Goal: Task Accomplishment & Management: Manage account settings

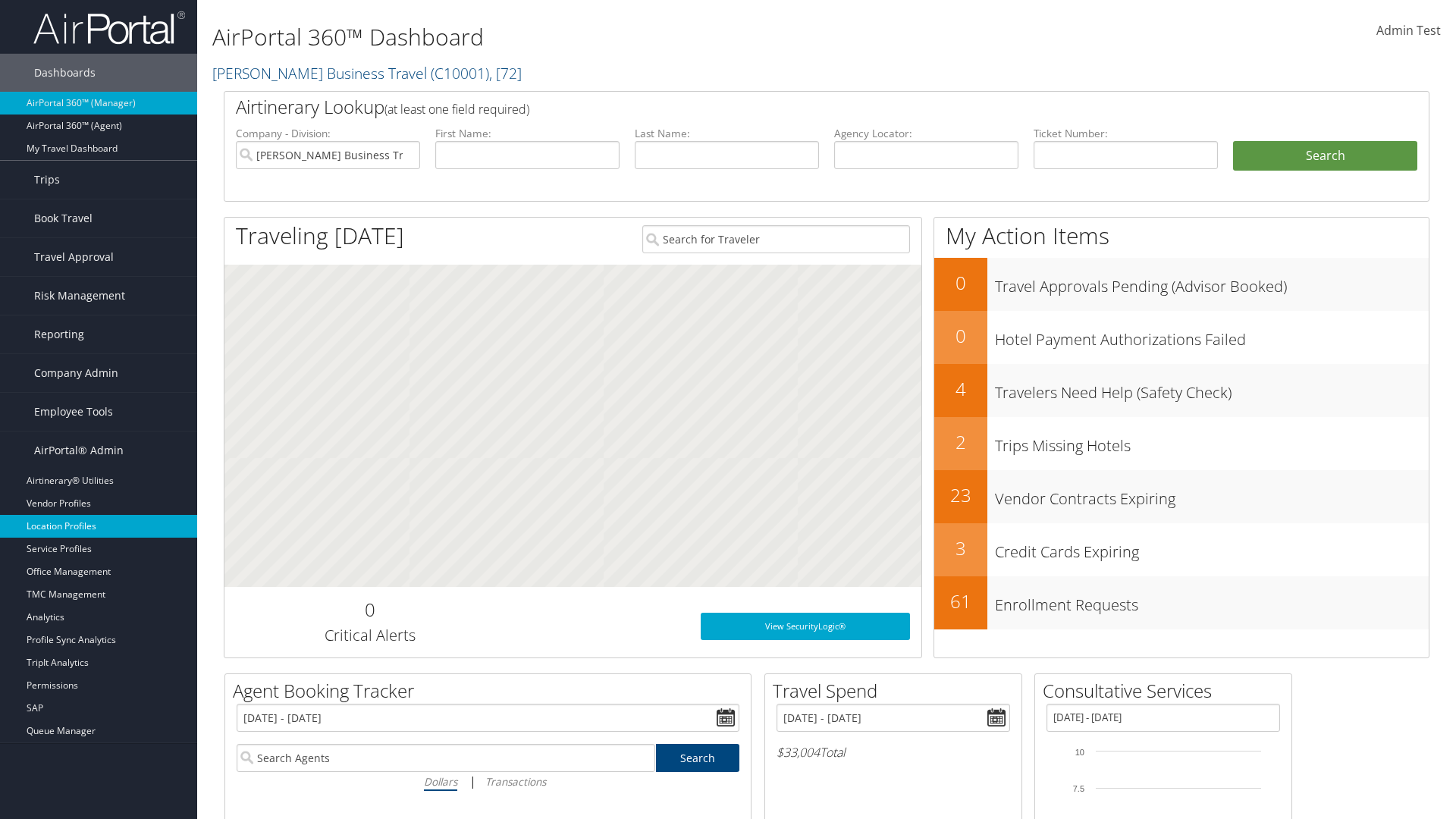
click at [98, 527] on link "Location Profiles" at bounding box center [98, 526] width 197 height 23
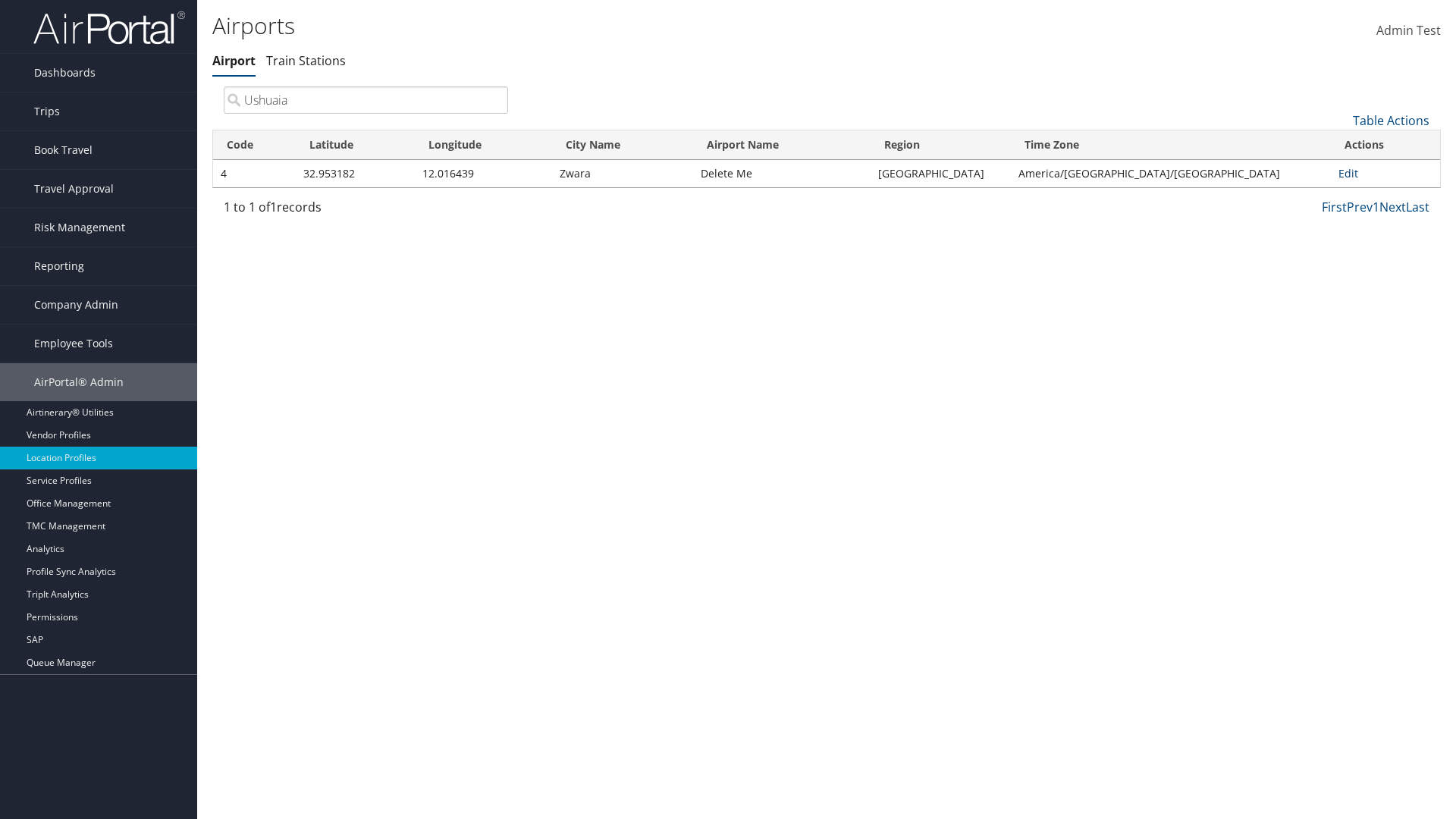
type input "Ushuaia"
click at [1343, 173] on link "Edit" at bounding box center [1348, 173] width 19 height 14
select select "26656"
select select "69"
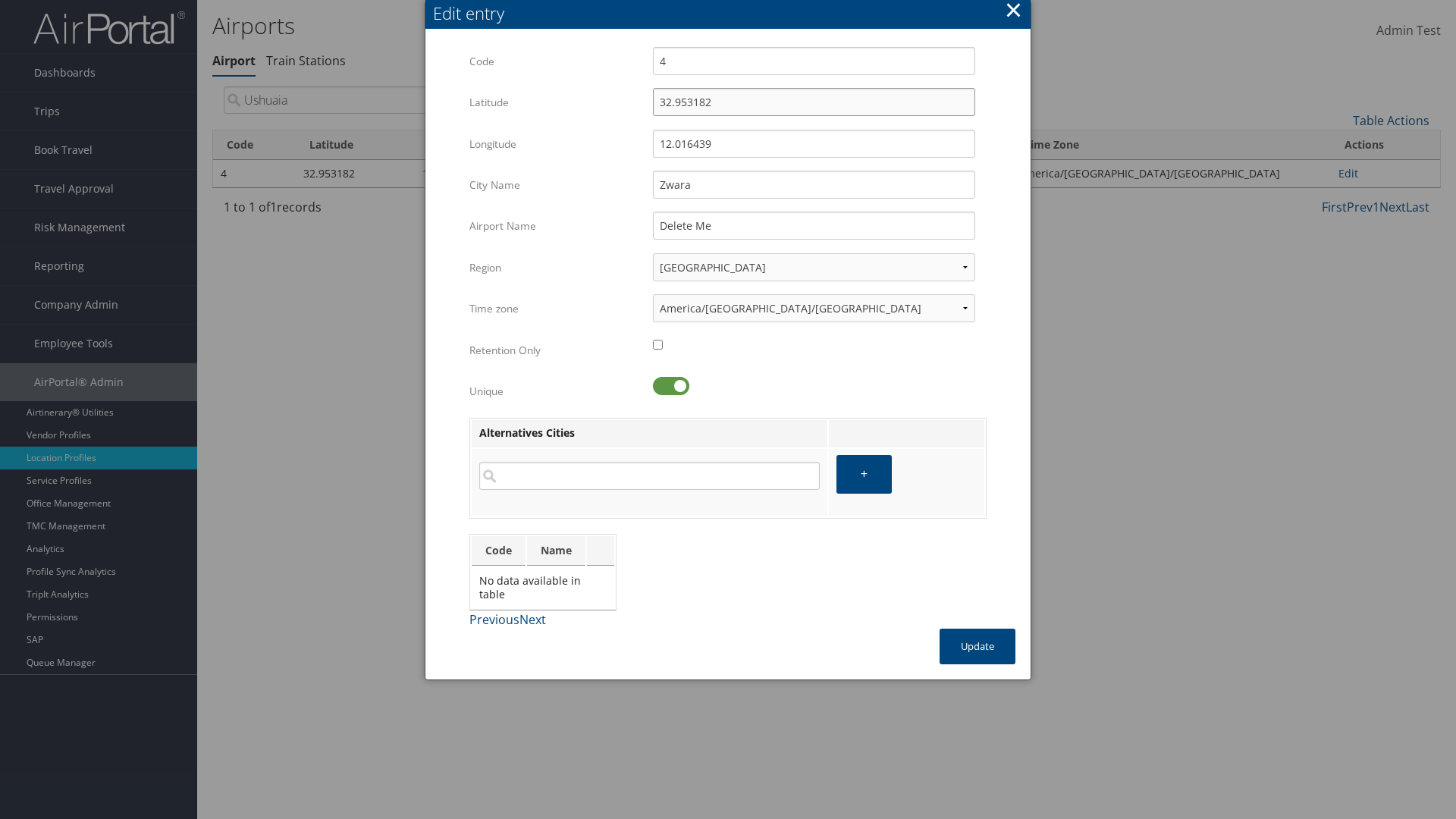
click at [814, 102] on input "32.953182" at bounding box center [814, 102] width 323 height 28
type input "95.323182"
click at [814, 143] on input "12.016439" at bounding box center [814, 143] width 323 height 28
type input "16.120439"
click at [814, 185] on input "Zwara" at bounding box center [814, 184] width 323 height 28
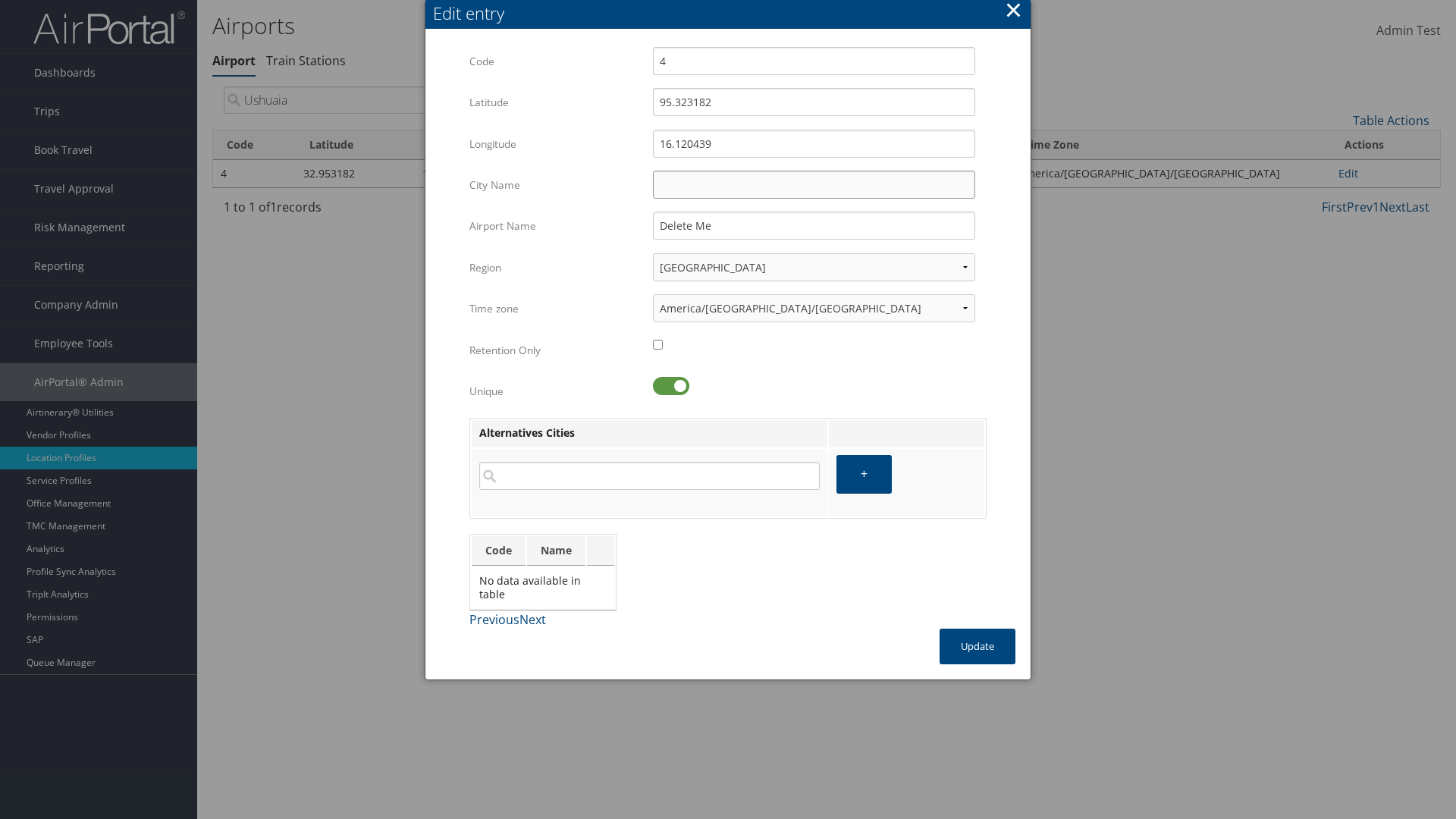
type input "Zwara"
click at [977, 646] on button "Update" at bounding box center [978, 646] width 76 height 36
